Goal: Task Accomplishment & Management: Complete application form

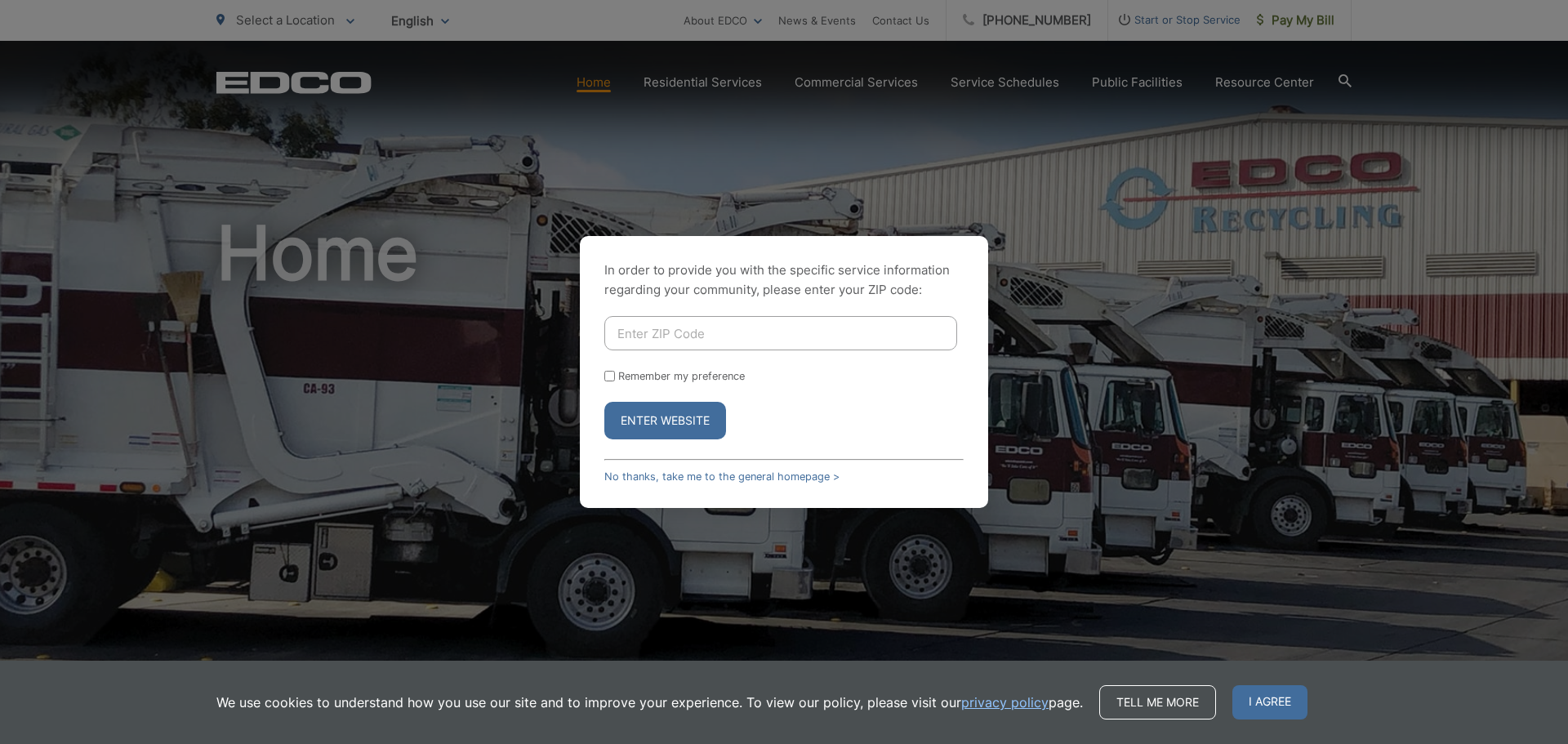
click at [700, 337] on input "Enter ZIP Code" at bounding box center [781, 333] width 353 height 34
type input "91977"
click at [609, 377] on input "Remember my preference" at bounding box center [609, 375] width 11 height 11
checkbox input "true"
click at [655, 411] on button "Enter Website" at bounding box center [664, 420] width 121 height 38
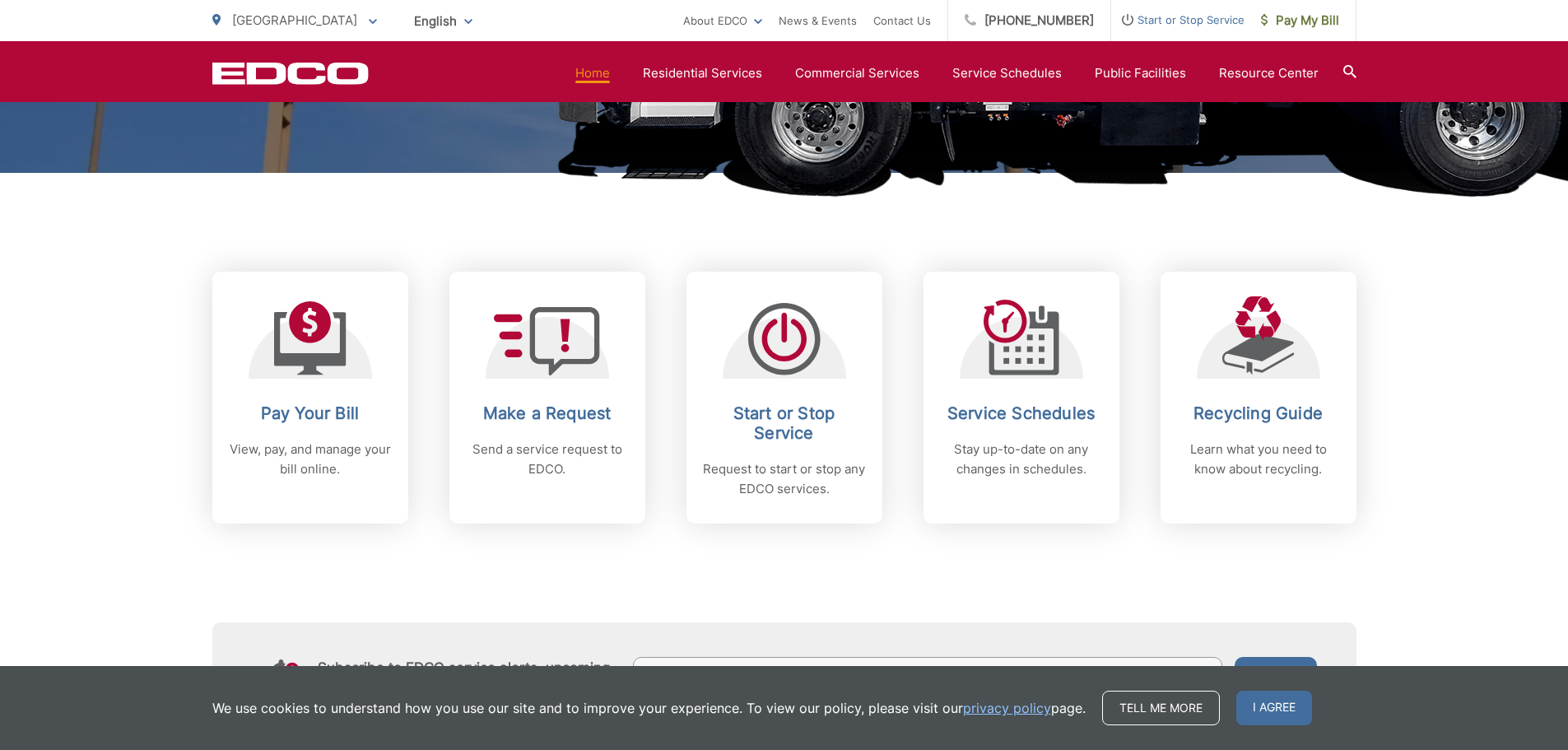
scroll to position [576, 0]
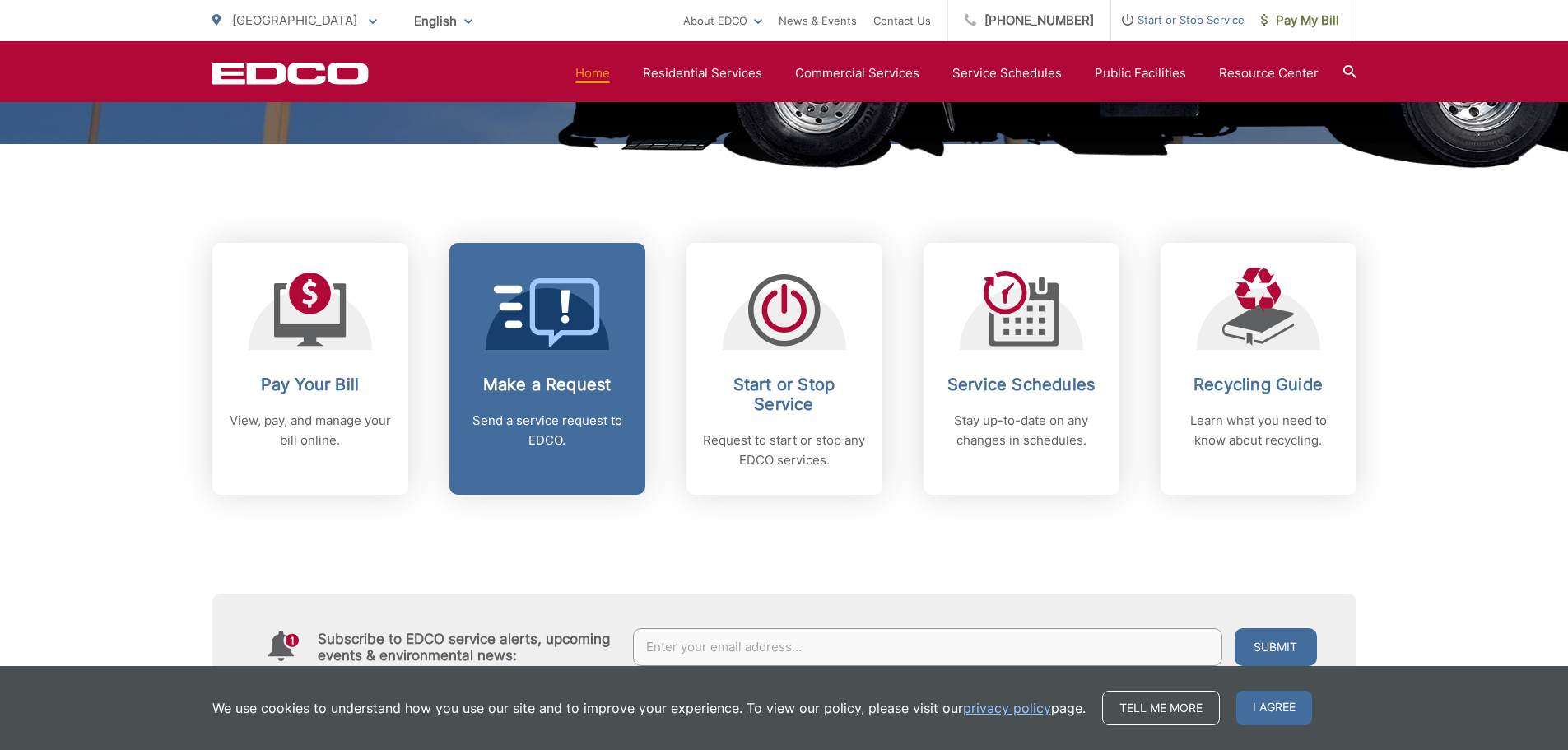
click at [568, 315] on icon at bounding box center [546, 313] width 107 height 68
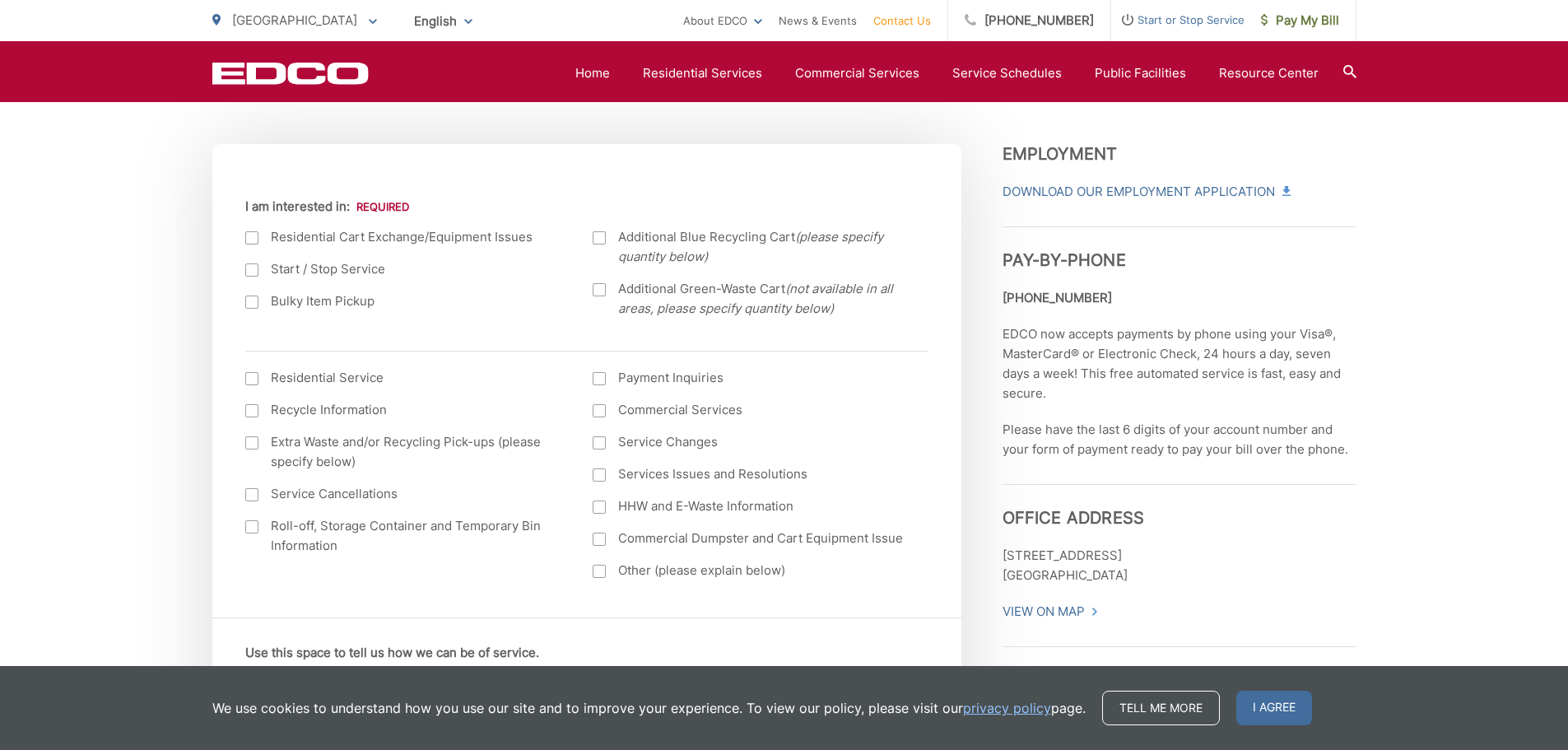
scroll to position [576, 0]
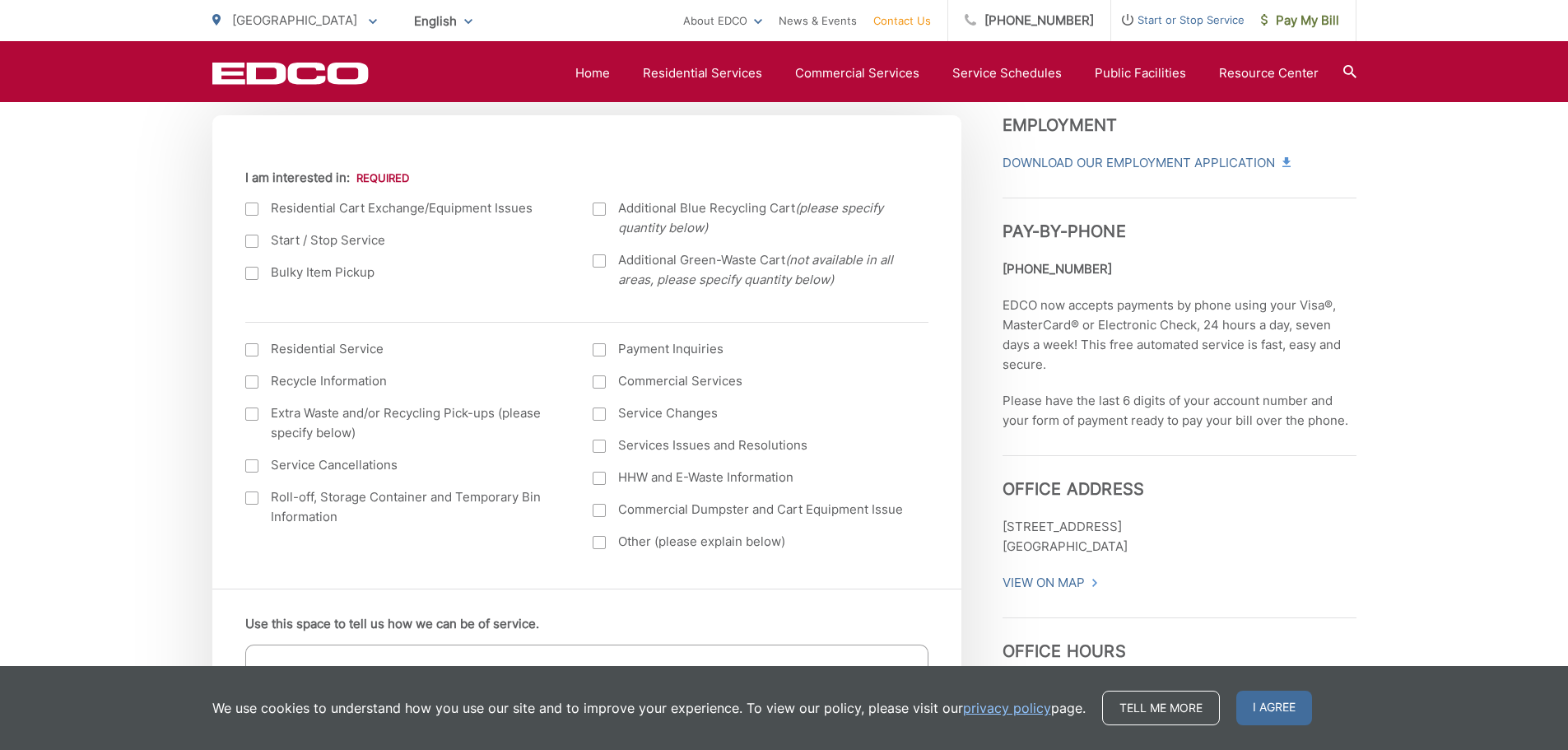
click at [255, 269] on div at bounding box center [251, 273] width 13 height 13
click at [0, 0] on input "Bulky Item Pickup" at bounding box center [0, 0] width 0 height 0
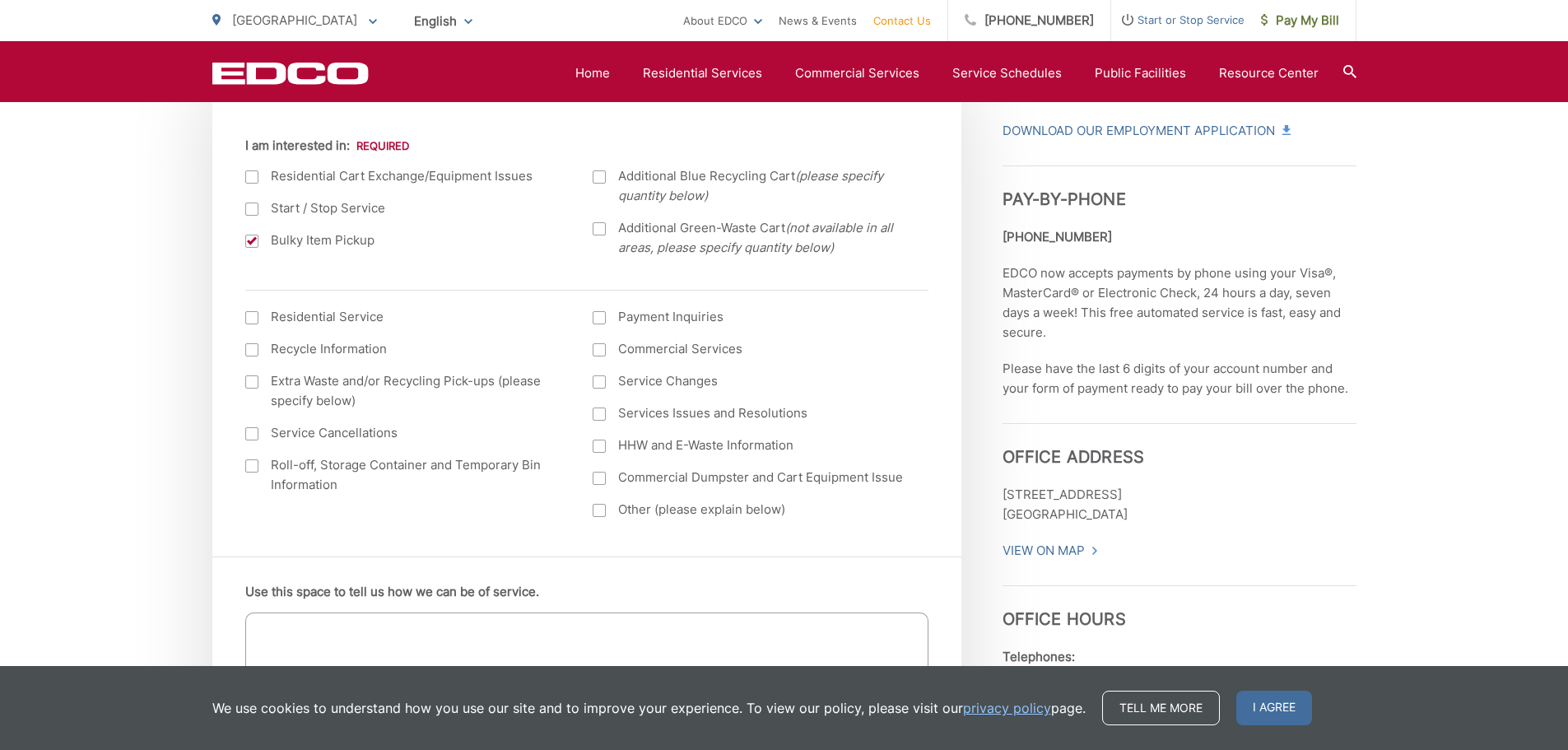
scroll to position [659, 0]
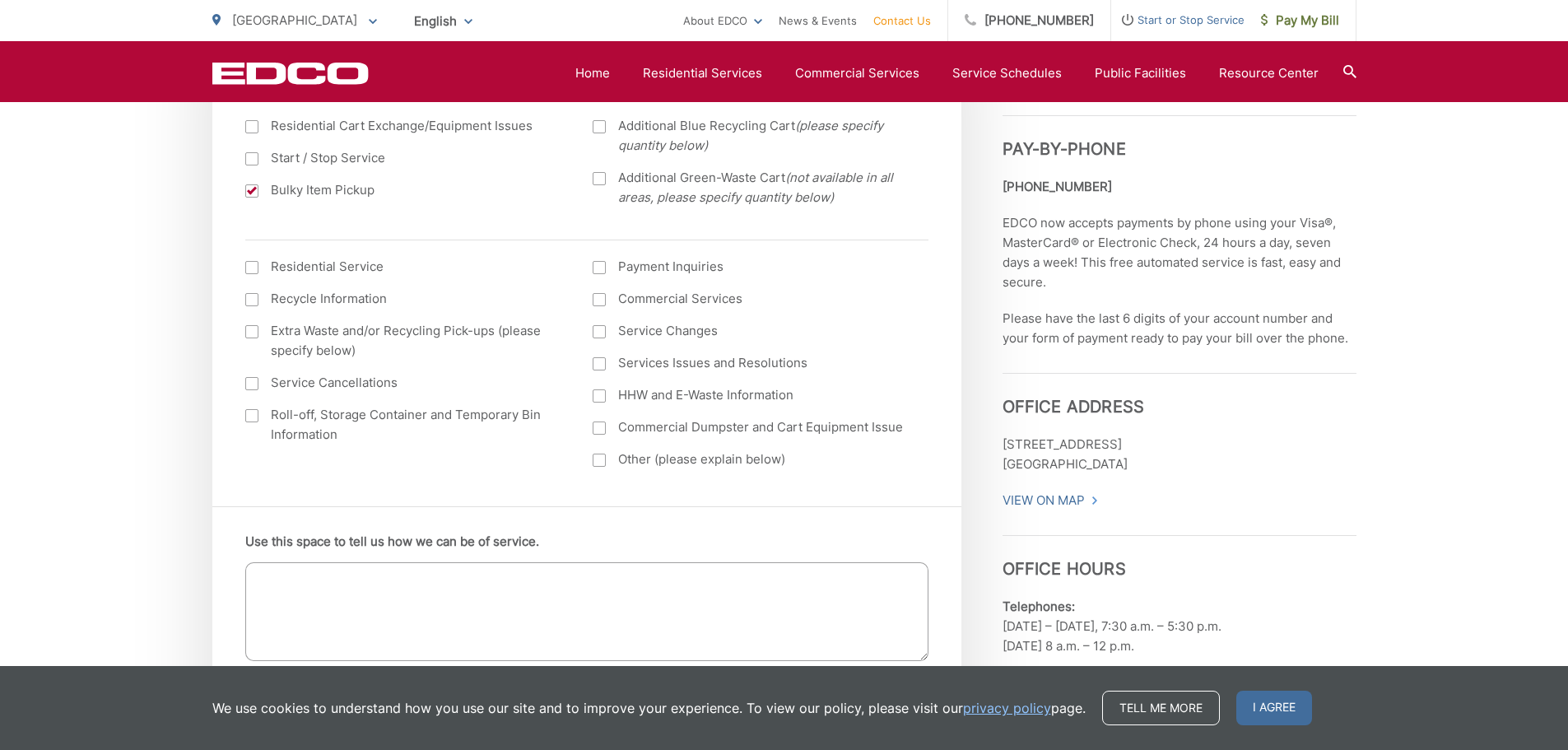
click at [247, 267] on div at bounding box center [251, 267] width 13 height 13
click at [0, 0] on input "I am interested in: (continued) *" at bounding box center [0, 0] width 0 height 0
click at [247, 268] on div at bounding box center [251, 267] width 13 height 13
click at [0, 0] on input "I am interested in: (continued) *" at bounding box center [0, 0] width 0 height 0
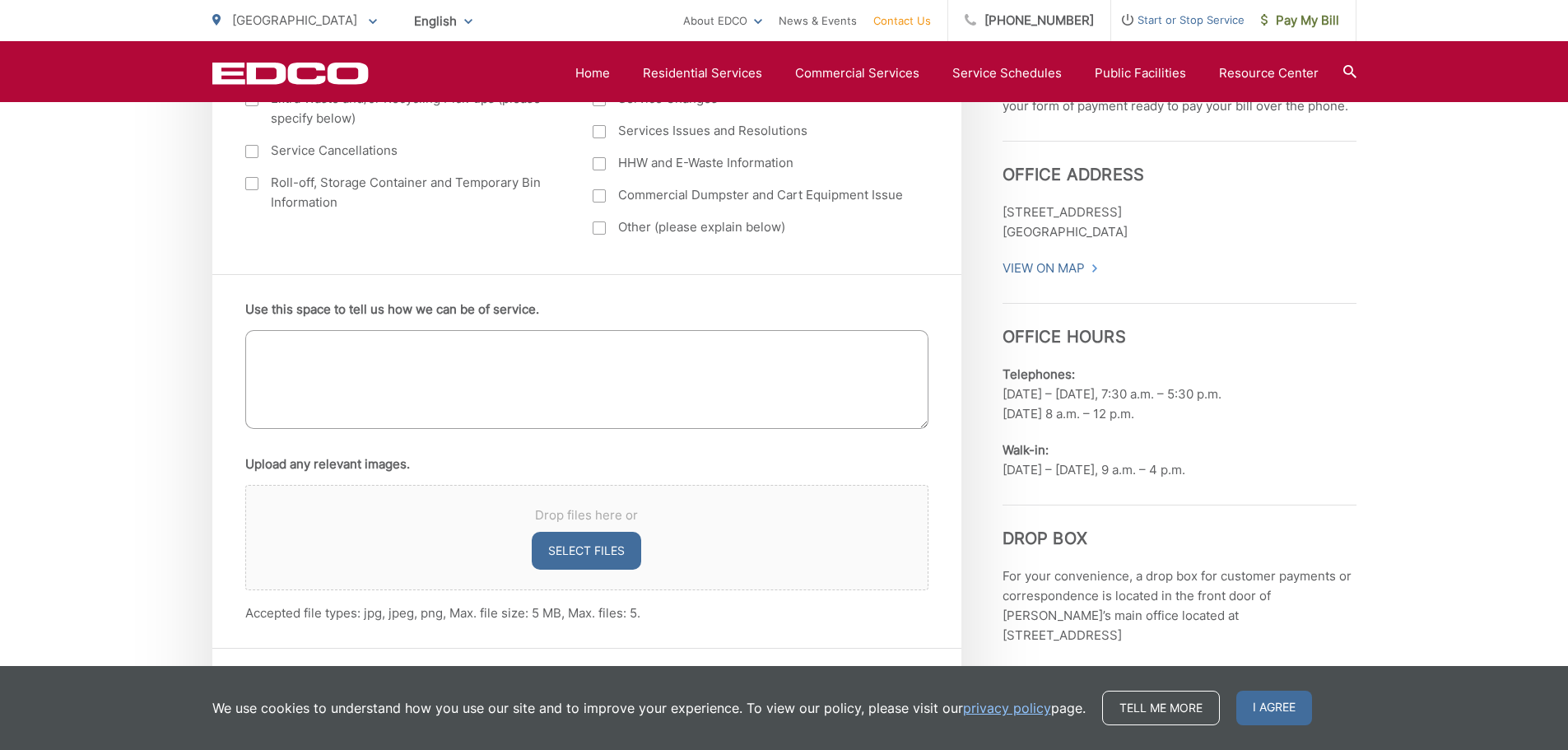
scroll to position [905, 0]
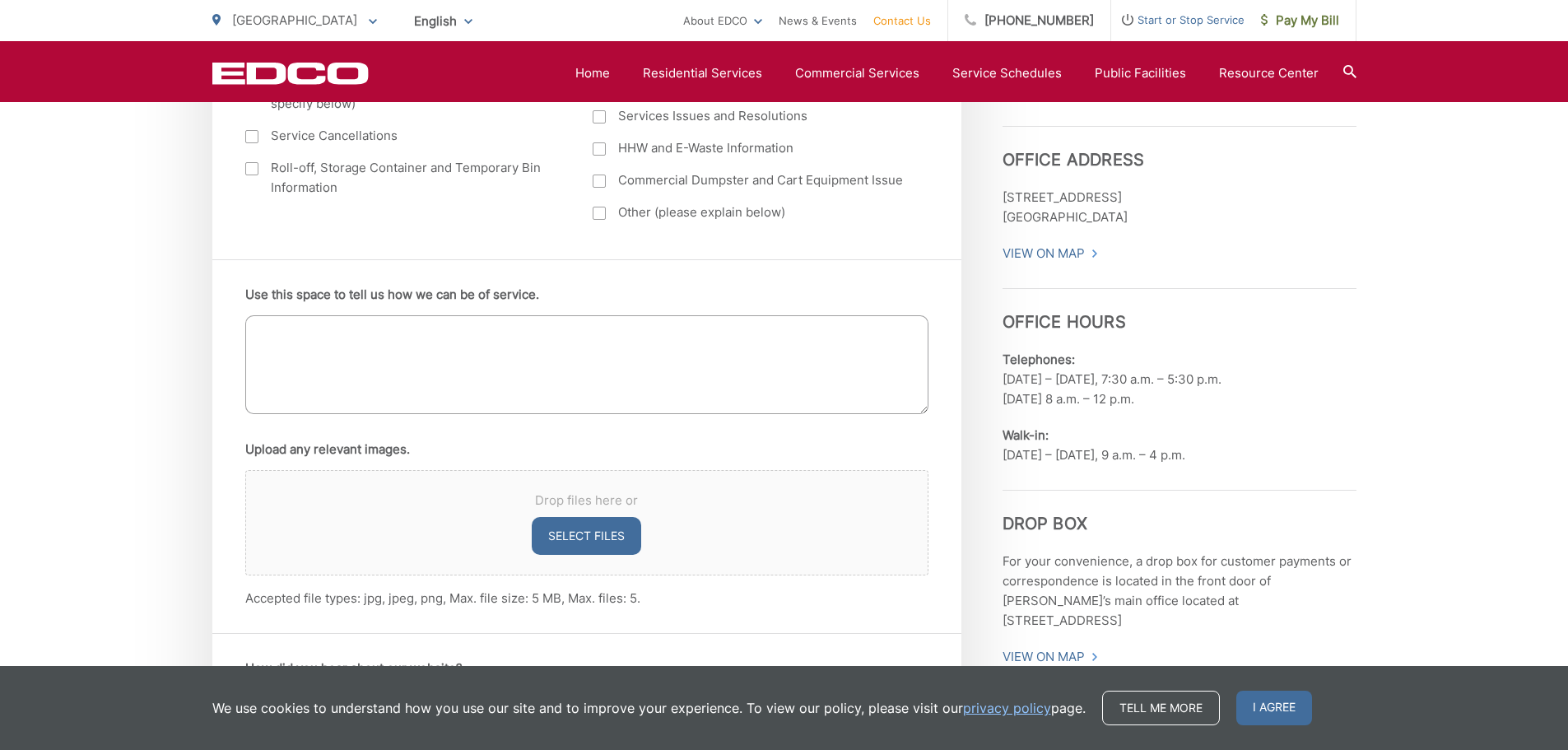
click at [354, 339] on textarea "Use this space to tell us how we can be of service." at bounding box center [587, 365] width 683 height 99
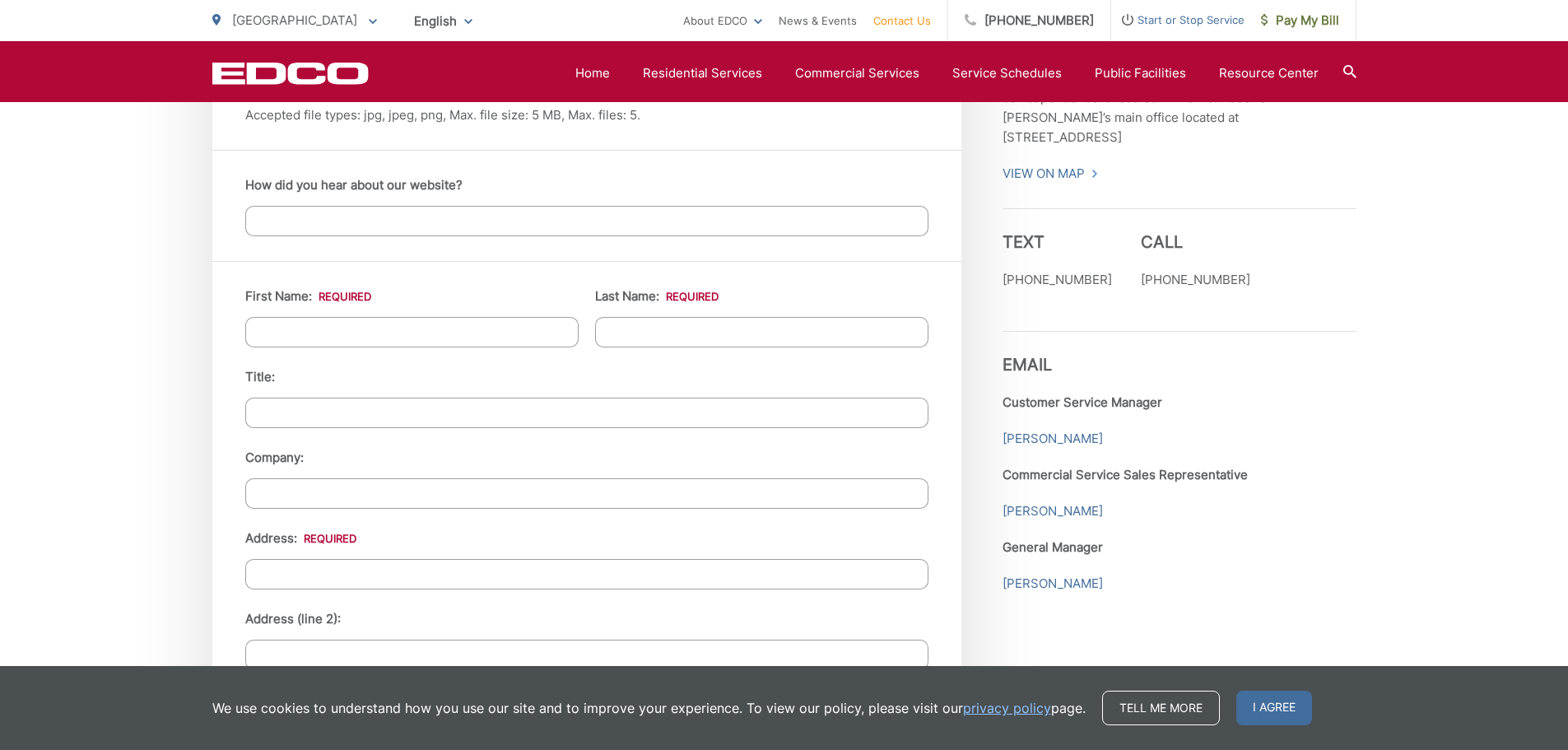
scroll to position [1399, 0]
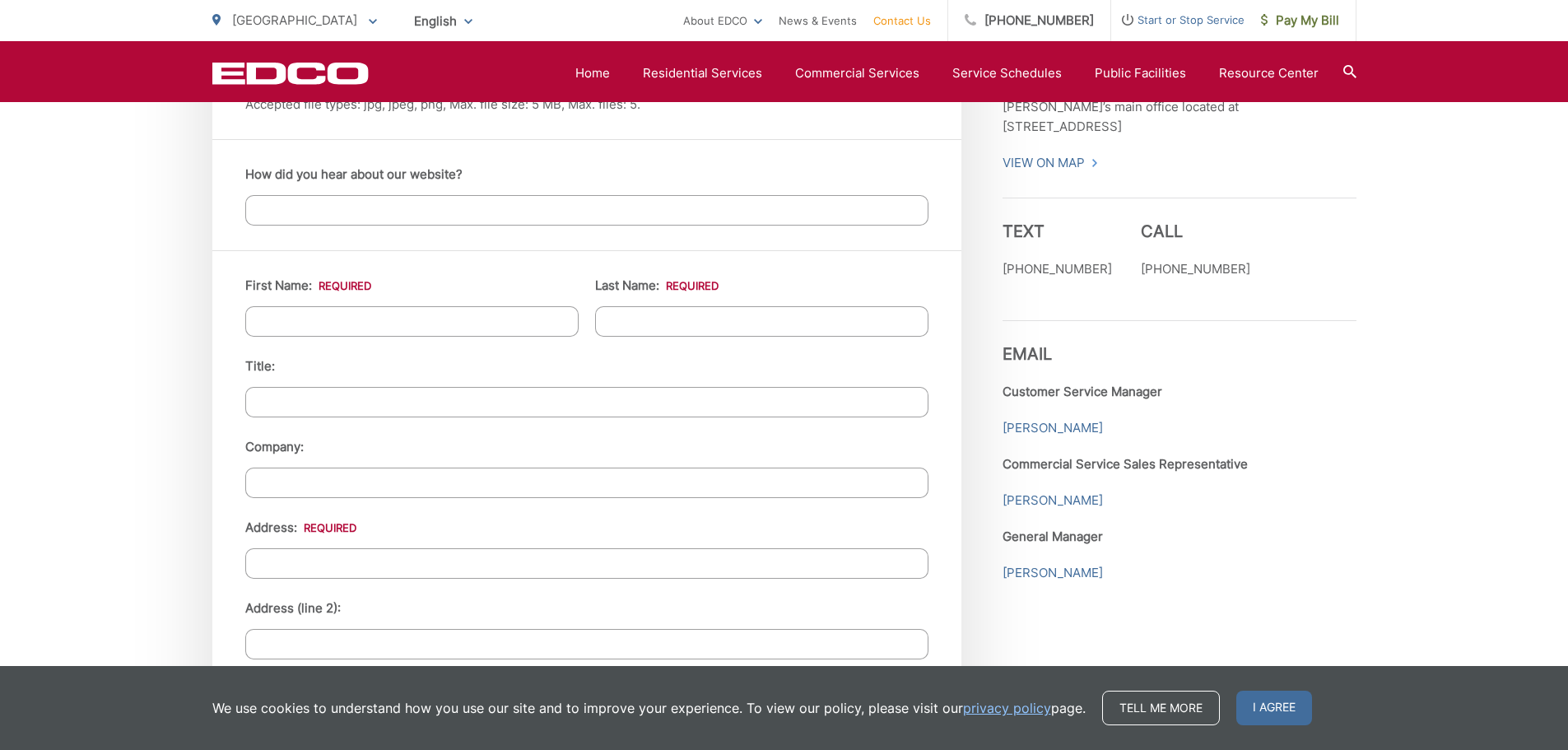
type textarea "I would like to have a couch removed from my home, it is a 3 seater, leather an…"
click at [330, 200] on input "How did you hear about our website?" at bounding box center [587, 210] width 683 height 30
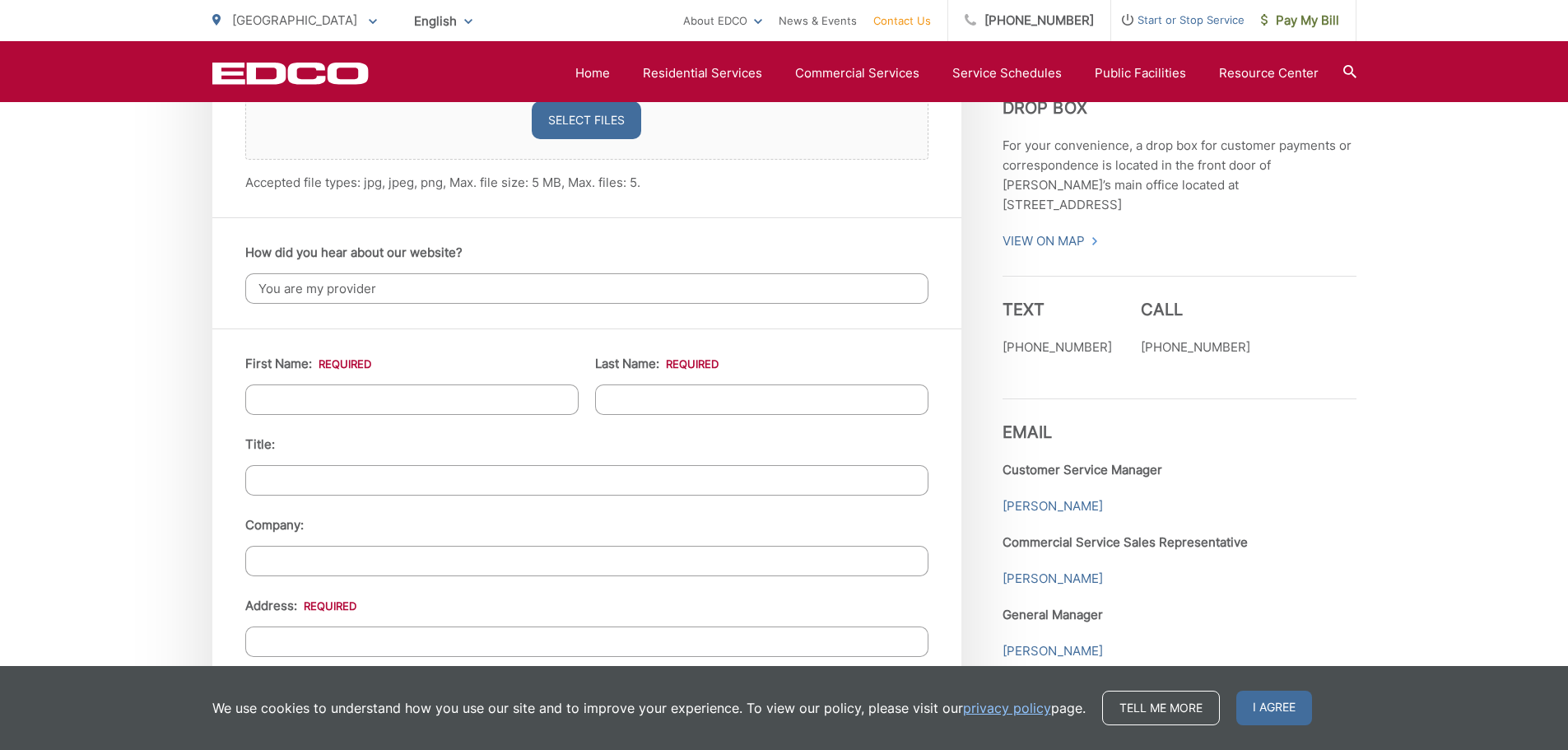
scroll to position [1317, 0]
type input "You are my provider"
click at [356, 411] on input "First Name: *" at bounding box center [412, 403] width 333 height 30
drag, startPoint x: 356, startPoint y: 411, endPoint x: 244, endPoint y: 511, distance: 150.1
drag, startPoint x: 244, startPoint y: 511, endPoint x: 73, endPoint y: 327, distance: 251.2
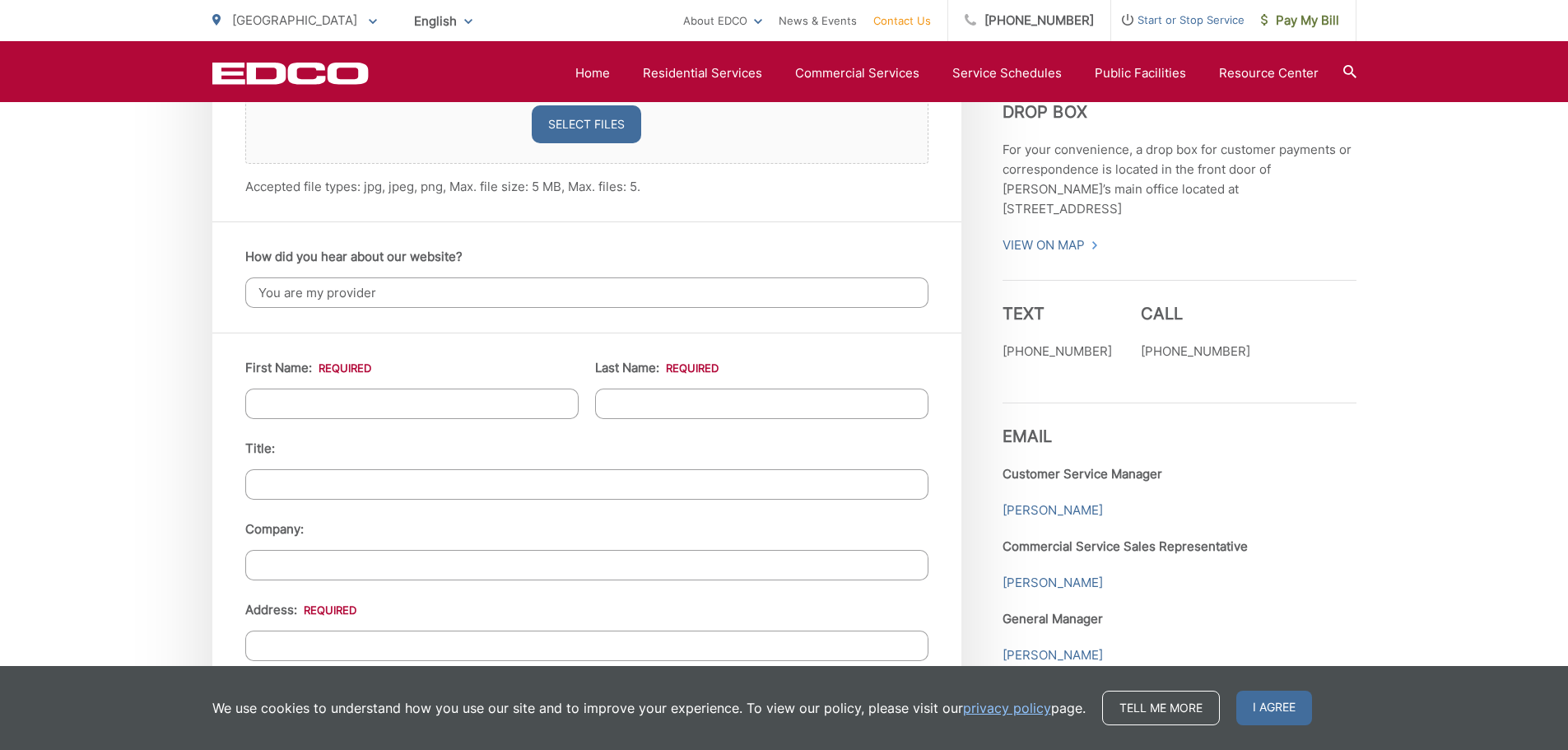
click at [75, 316] on div "EDCO keeps your response strictly confidential. We do not provide it to any out…" at bounding box center [784, 281] width 1568 height 2537
click at [314, 418] on input "First Name: *" at bounding box center [412, 403] width 333 height 30
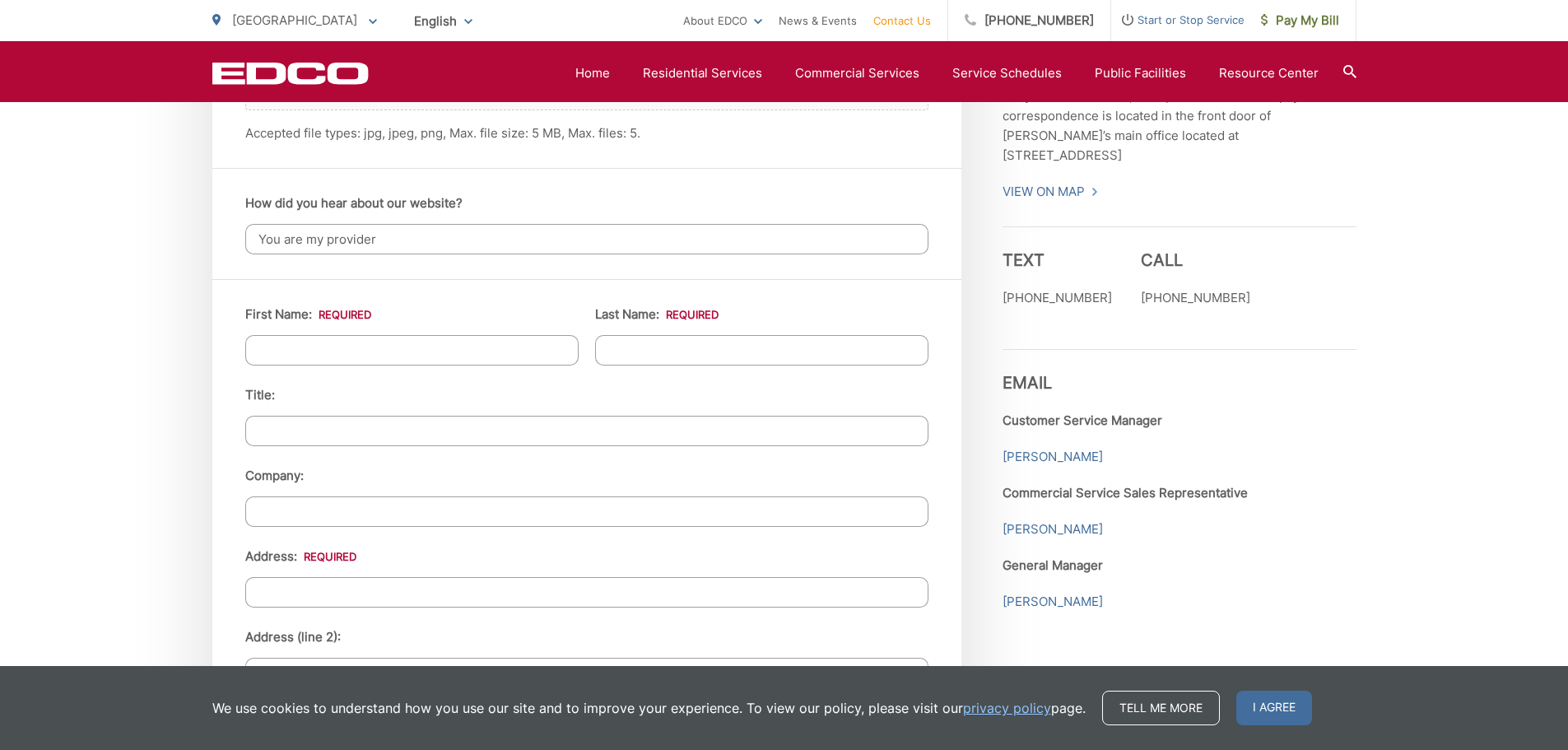
scroll to position [1482, 0]
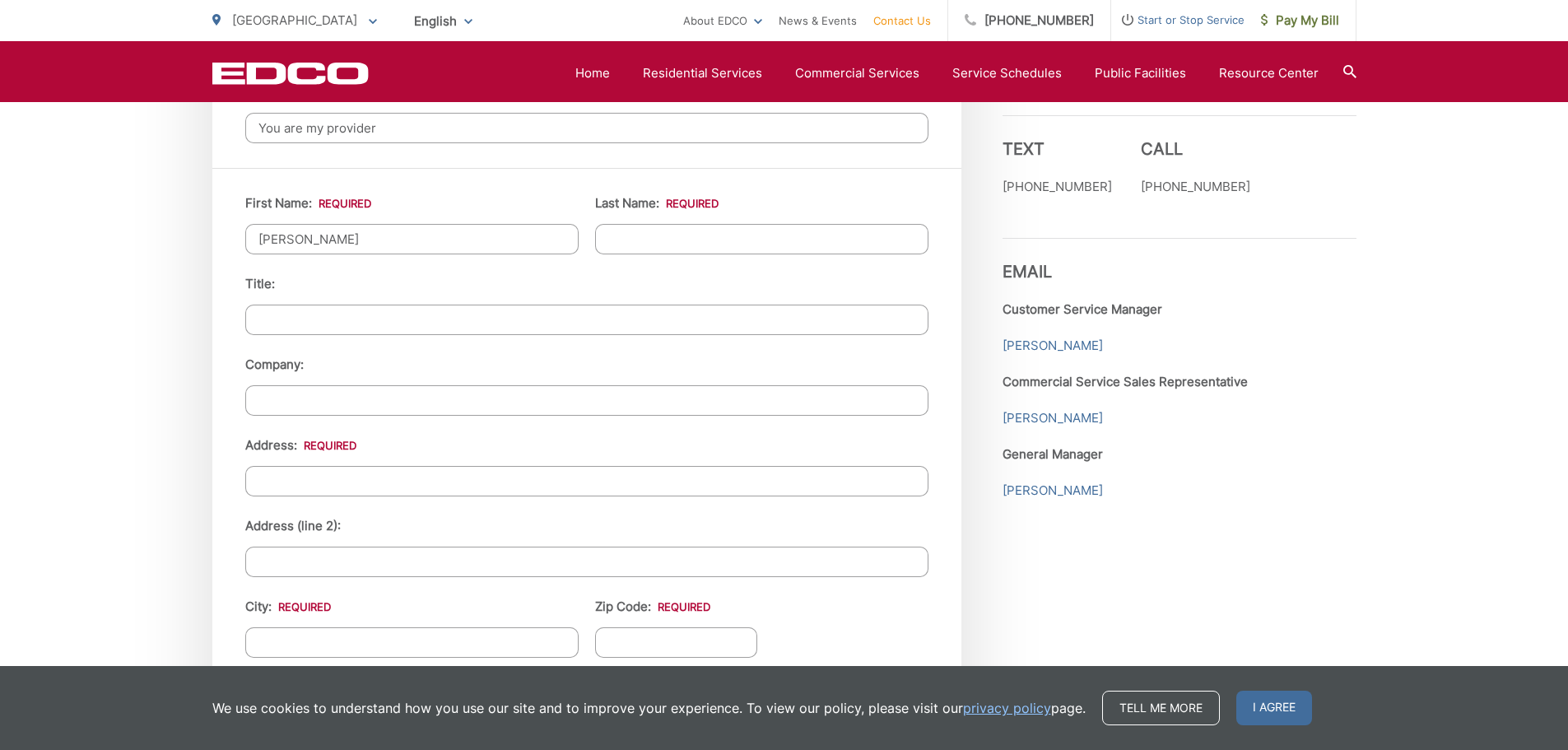
type input "[PERSON_NAME]"
type input "[STREET_ADDRESS]"
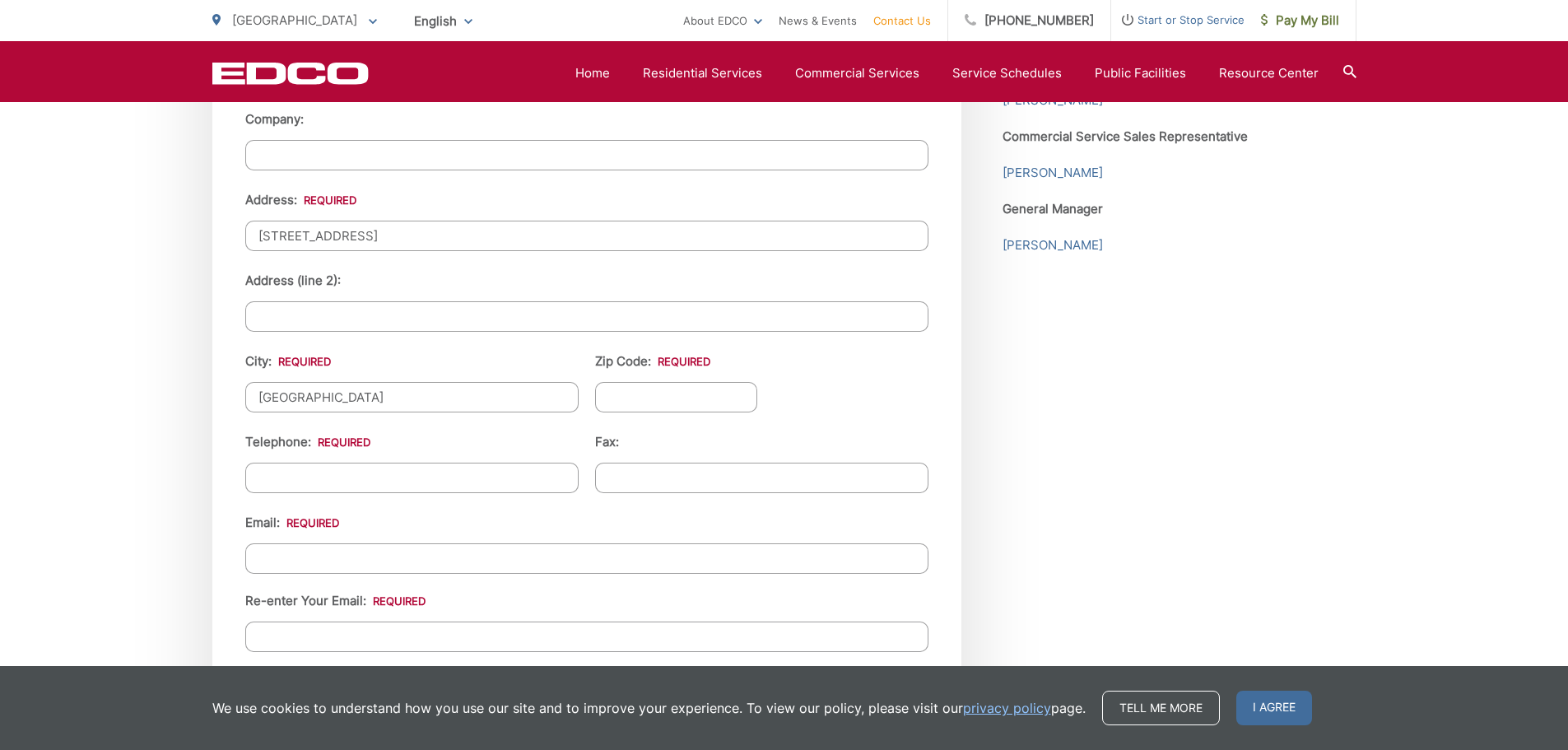
scroll to position [1729, 0]
type input "[GEOGRAPHIC_DATA]"
click at [619, 405] on input "Zip Code: *" at bounding box center [676, 395] width 163 height 30
type input "91977"
click at [428, 477] on input "(___) ___-____" at bounding box center [412, 476] width 333 height 30
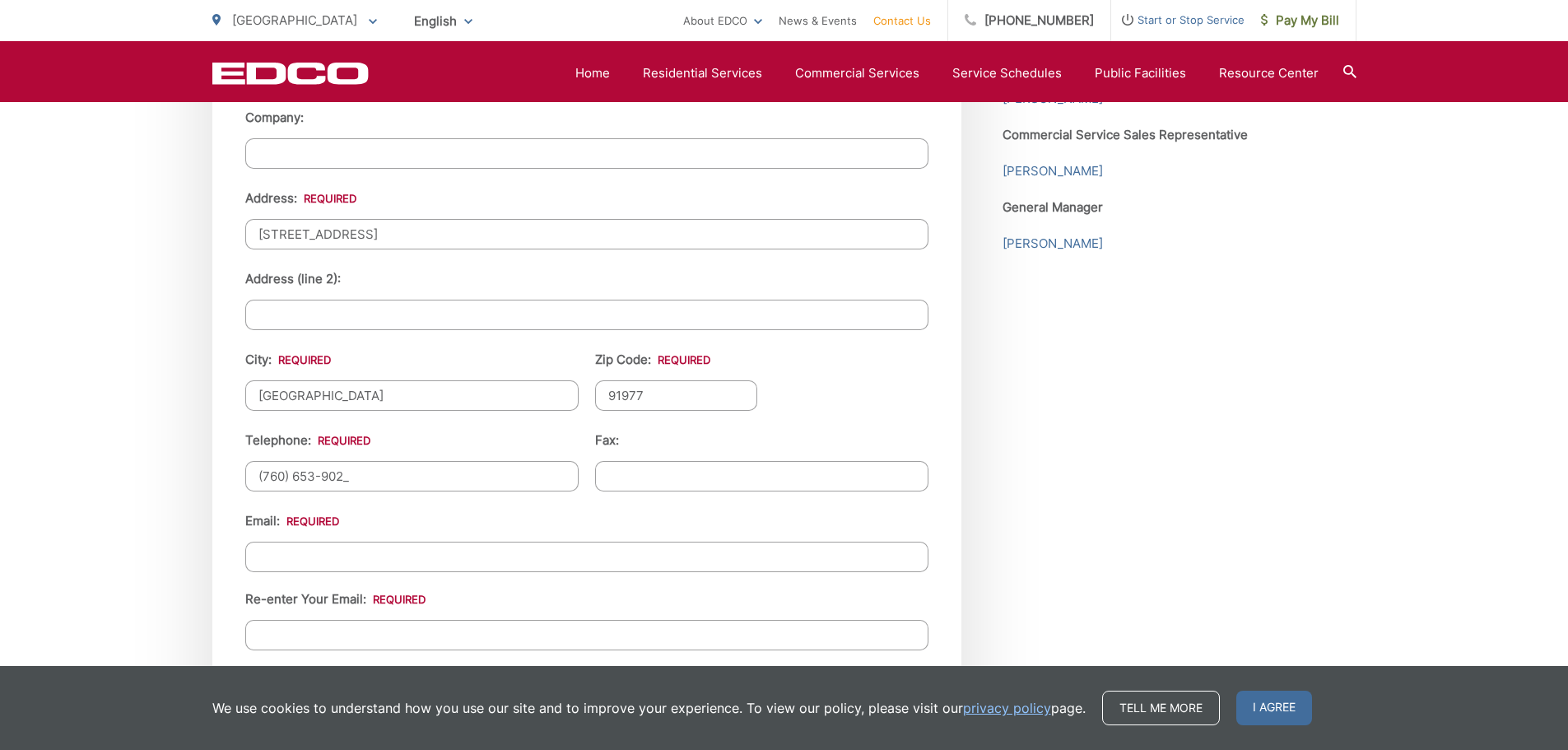
type input "[PHONE_NUMBER]"
click at [346, 550] on input "Email *" at bounding box center [587, 556] width 683 height 30
type input "[EMAIL_ADDRESS][DOMAIN_NAME]"
type input "efrensillo"
type input "[PHONE_NUMBER]"
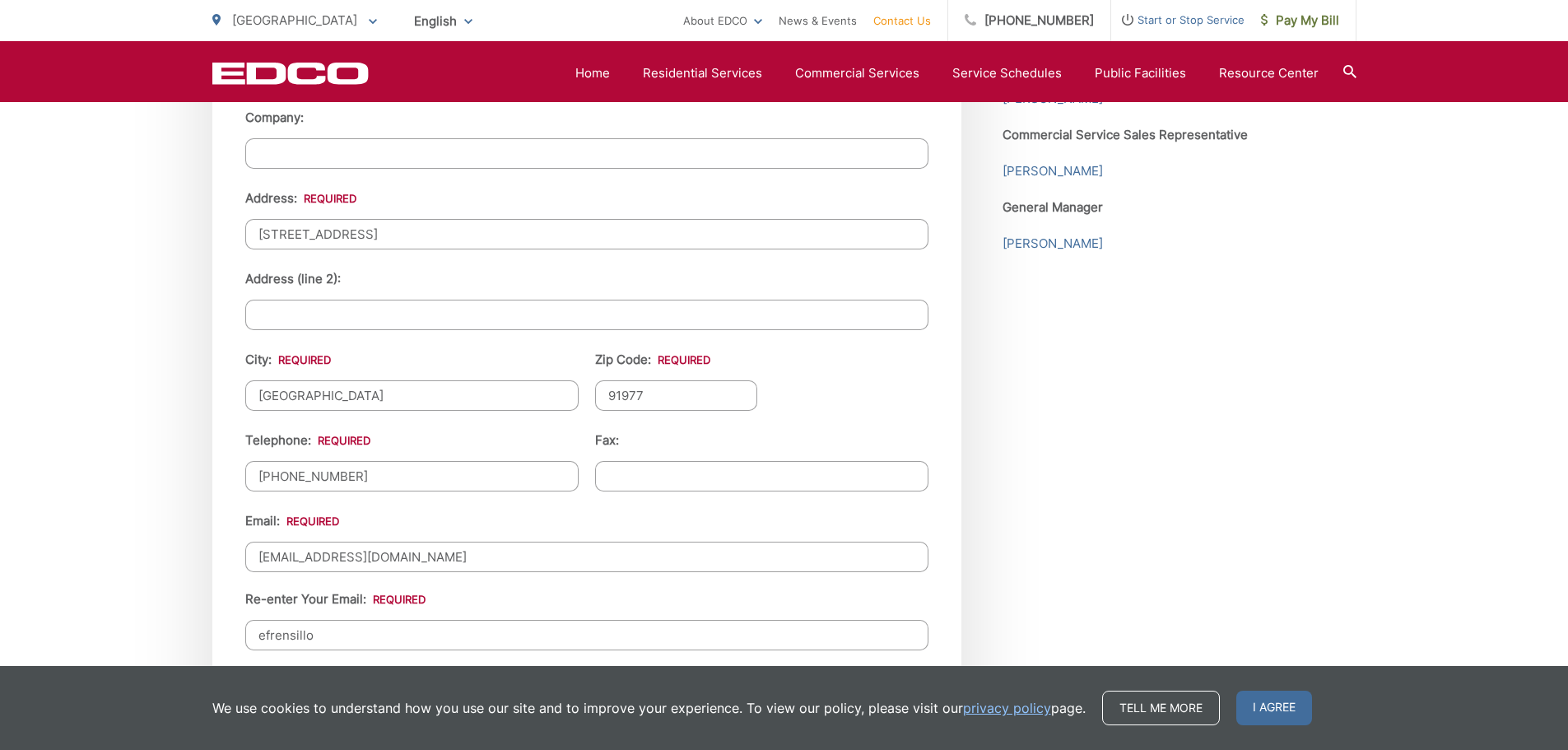
drag, startPoint x: 443, startPoint y: 561, endPoint x: -76, endPoint y: 550, distance: 519.1
drag, startPoint x: 437, startPoint y: 557, endPoint x: 36, endPoint y: 607, distance: 404.1
type input "[EMAIL_ADDRESS][DOMAIN_NAME]"
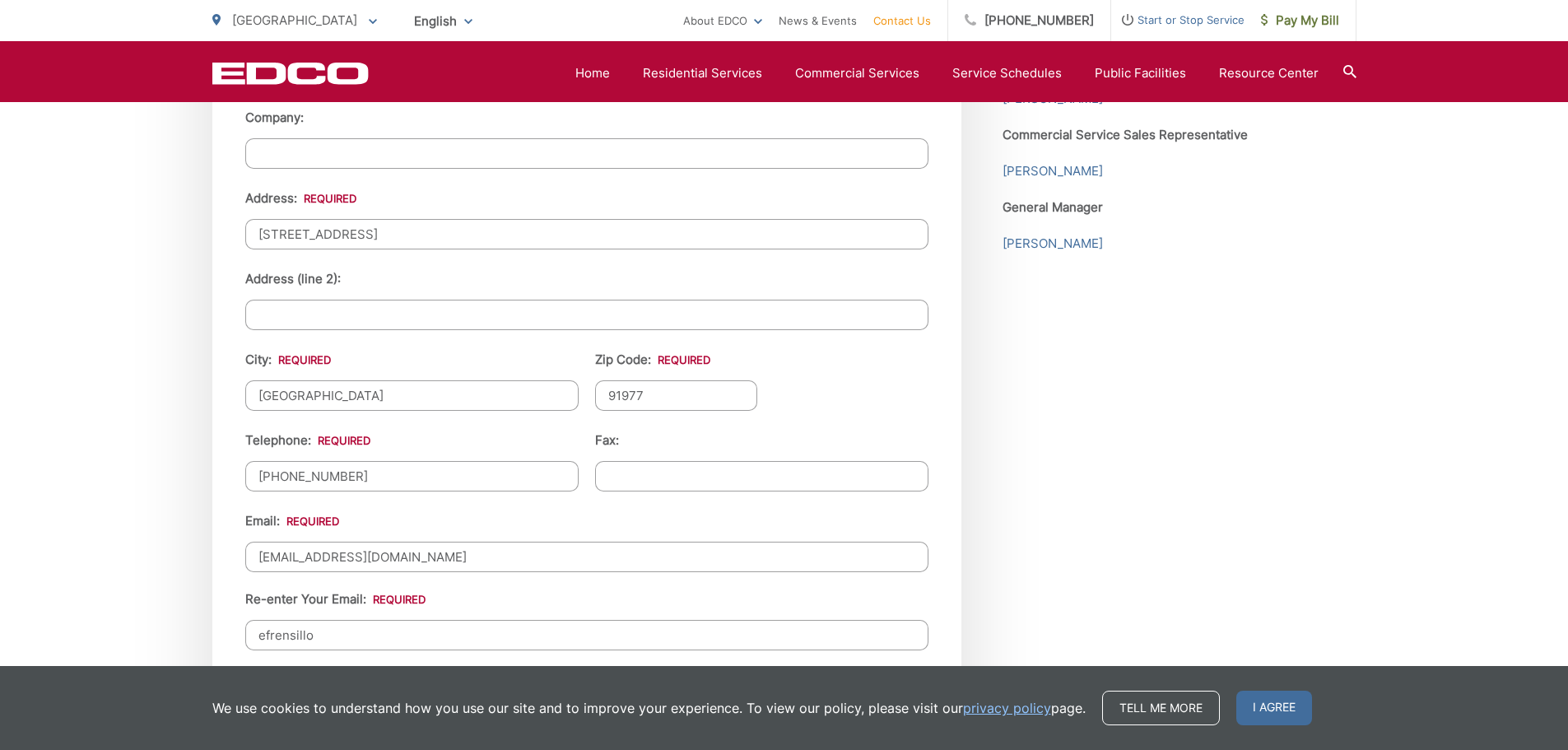
drag, startPoint x: 399, startPoint y: 642, endPoint x: 117, endPoint y: 649, distance: 282.1
paste input "[EMAIL_ADDRESS][DOMAIN_NAME]"
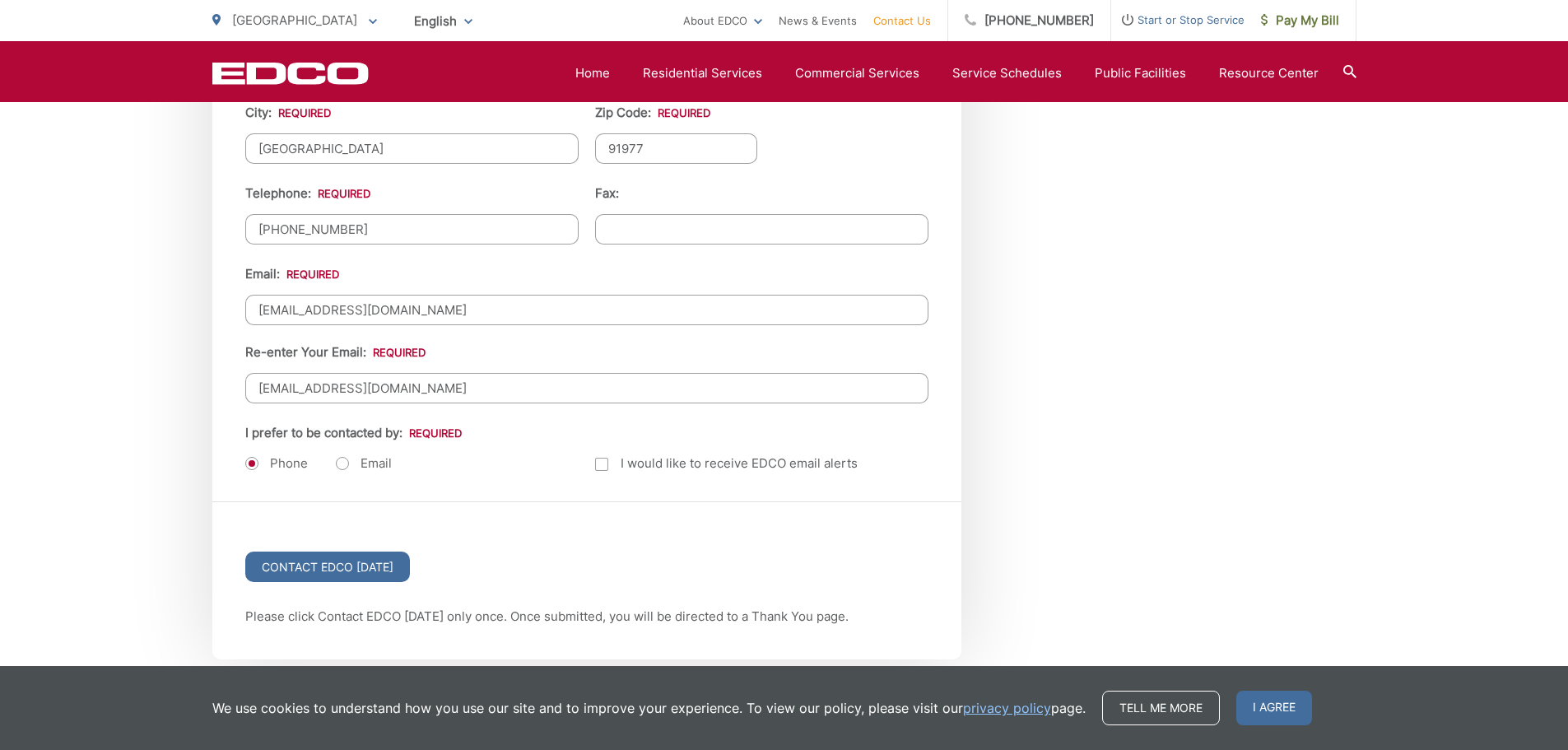
scroll to position [2218, 0]
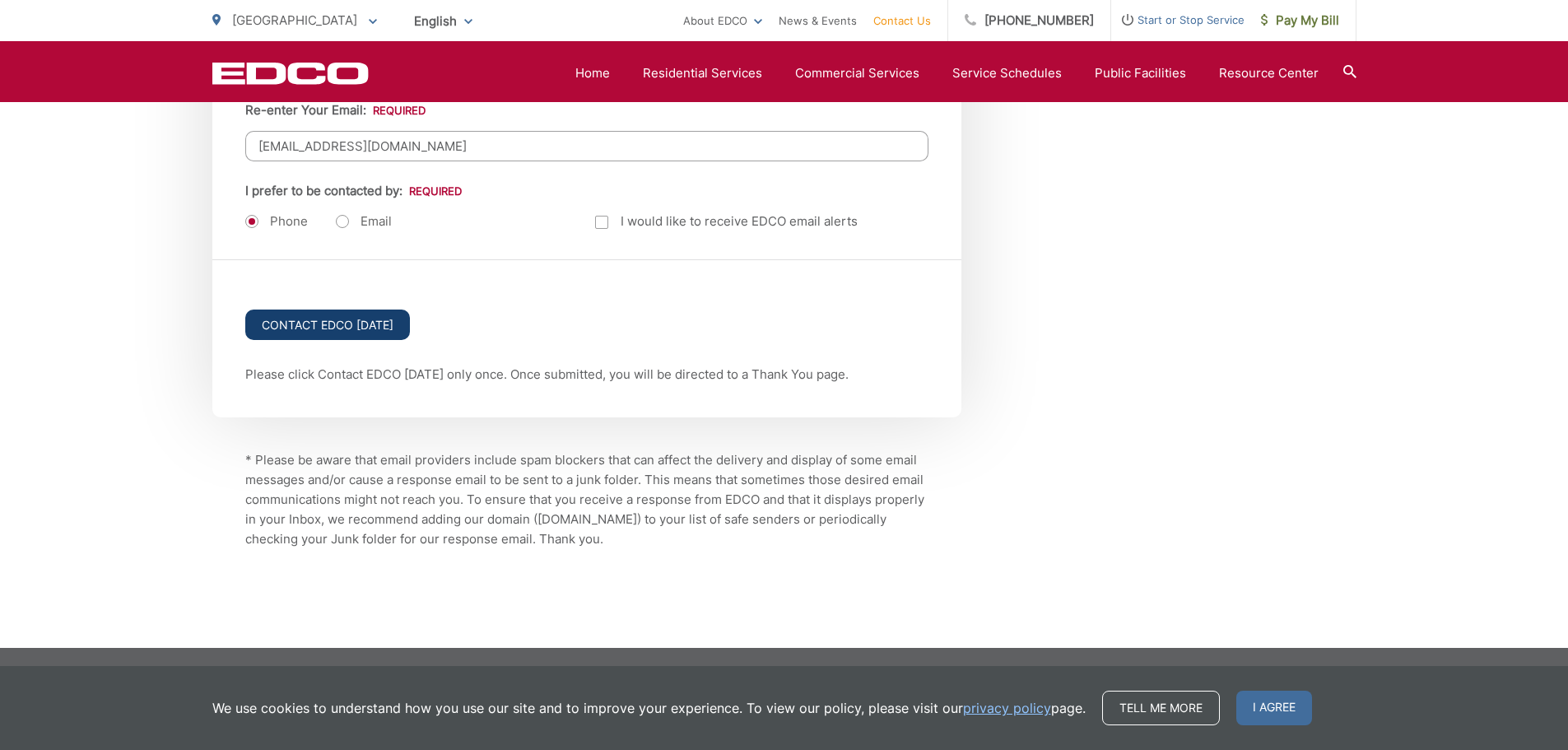
type input "[EMAIL_ADDRESS][DOMAIN_NAME]"
click at [320, 336] on input "Contact EDCO [DATE]" at bounding box center [327, 325] width 164 height 30
